Goal: Task Accomplishment & Management: Manage account settings

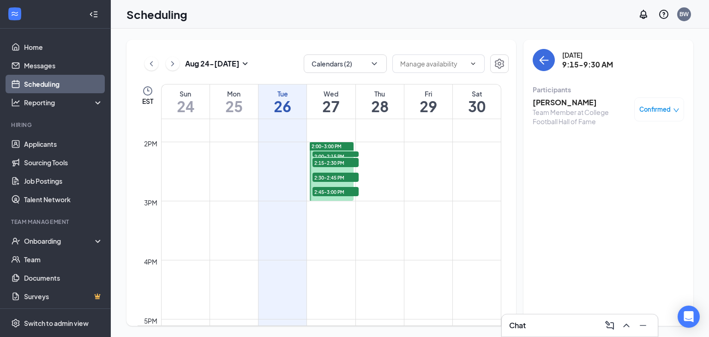
scroll to position [813, 0]
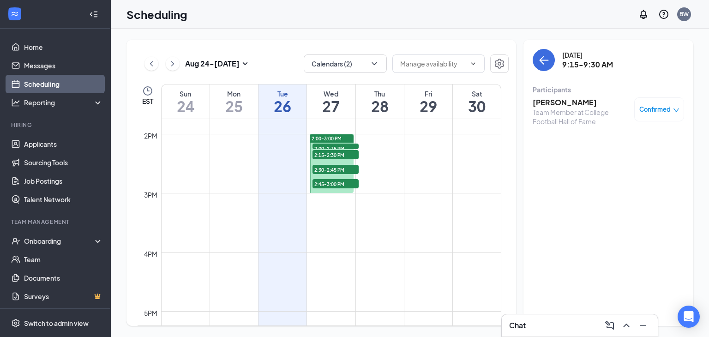
click at [335, 136] on span "2:00-3:00 PM" at bounding box center [327, 138] width 30 height 6
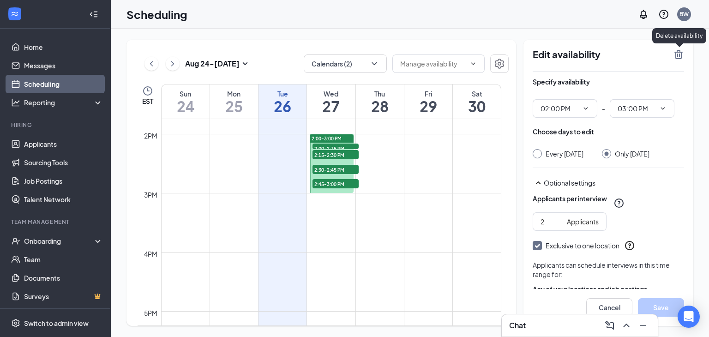
click at [680, 56] on icon "TrashOutline" at bounding box center [678, 54] width 11 height 11
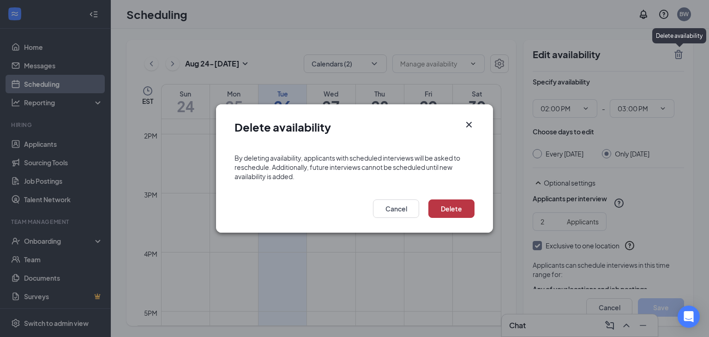
click at [451, 211] on button "Delete" at bounding box center [452, 209] width 46 height 18
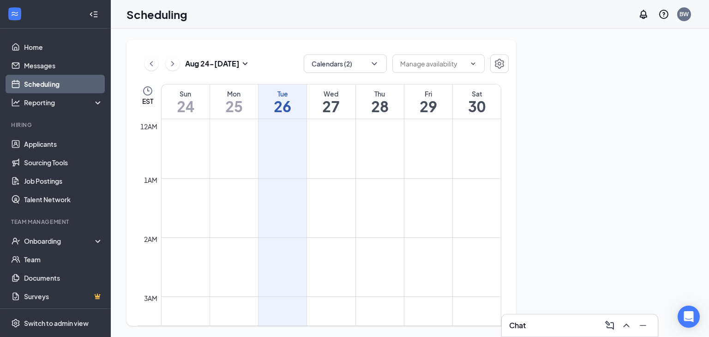
scroll to position [454, 0]
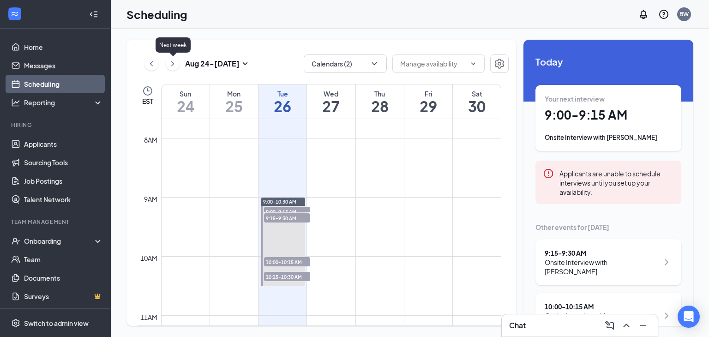
click at [168, 66] on icon "ChevronRight" at bounding box center [172, 63] width 9 height 11
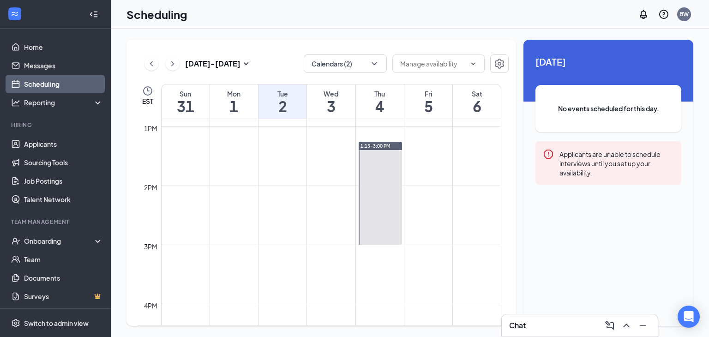
scroll to position [762, 0]
click at [69, 54] on link "Home" at bounding box center [63, 47] width 79 height 18
